Goal: Task Accomplishment & Management: Manage account settings

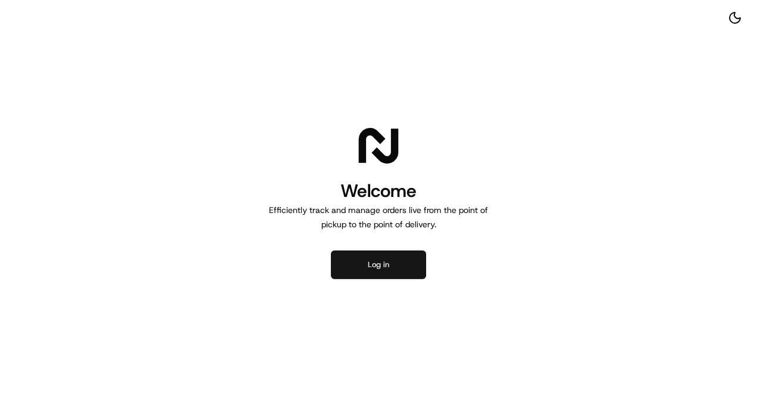
click at [380, 258] on button "Log in" at bounding box center [378, 265] width 95 height 29
